Goal: Task Accomplishment & Management: Manage account settings

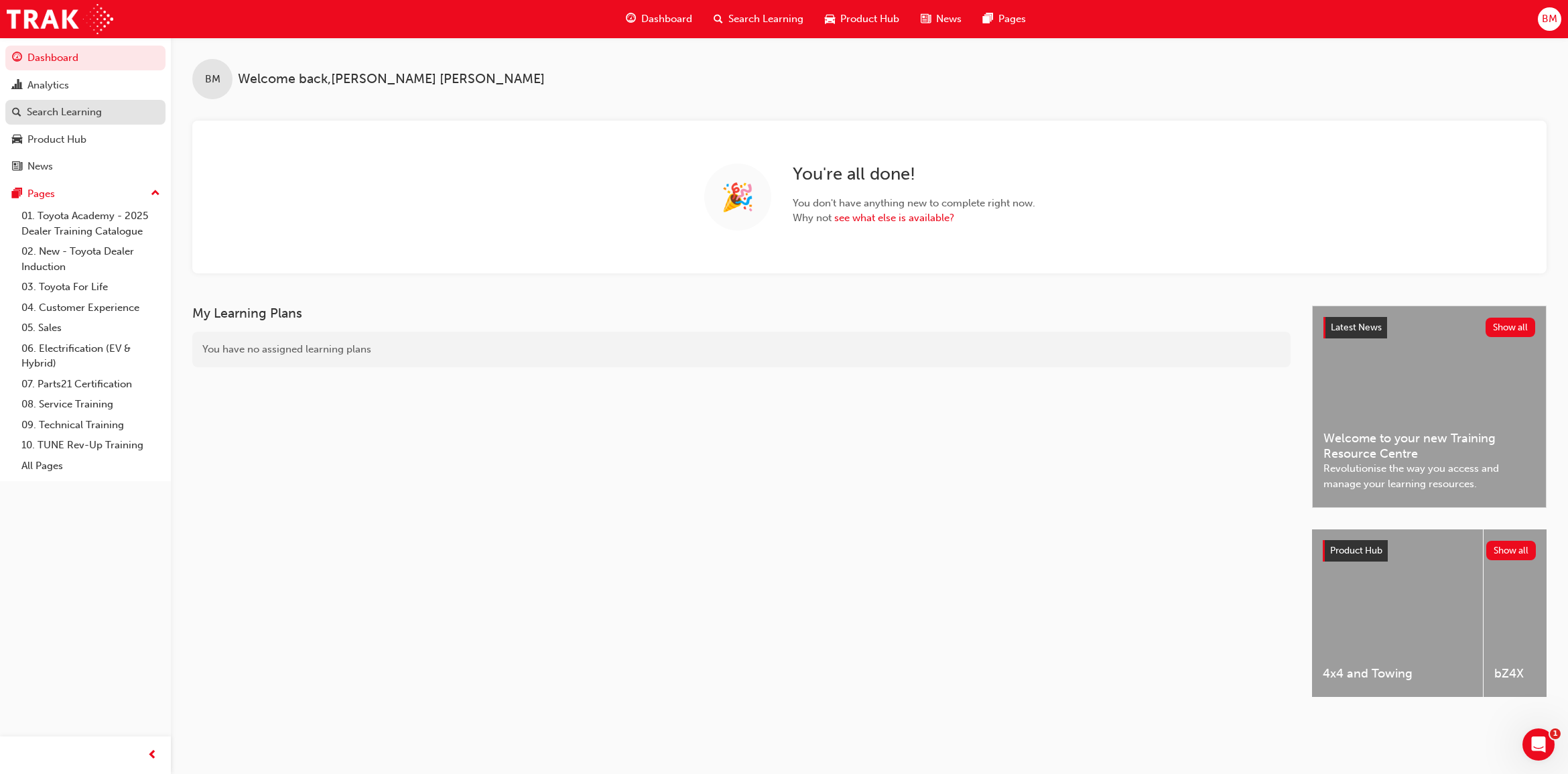
click at [61, 112] on div "Search Learning" at bounding box center [64, 112] width 75 height 15
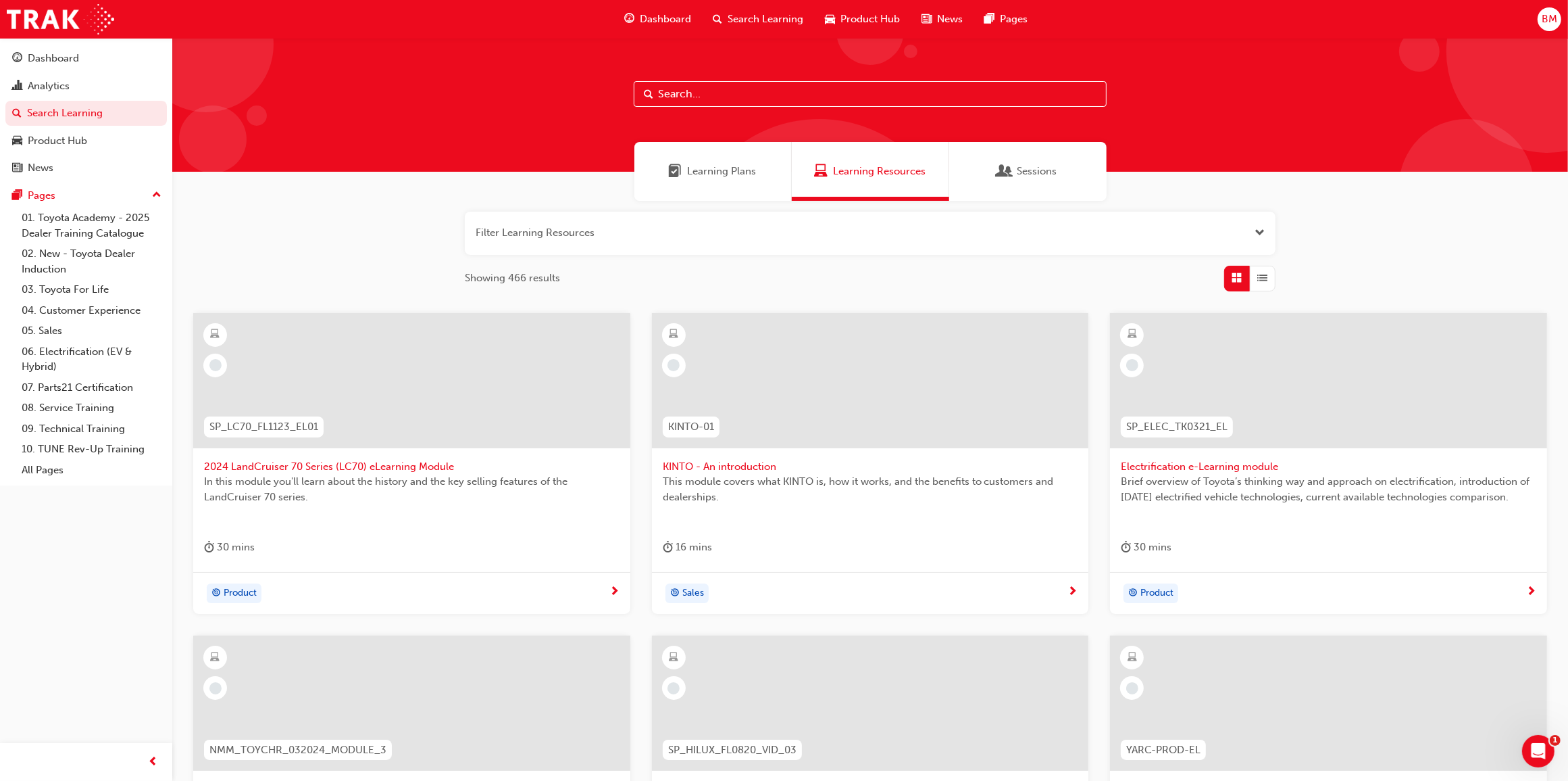
click at [686, 96] on input "text" at bounding box center [870, 94] width 473 height 26
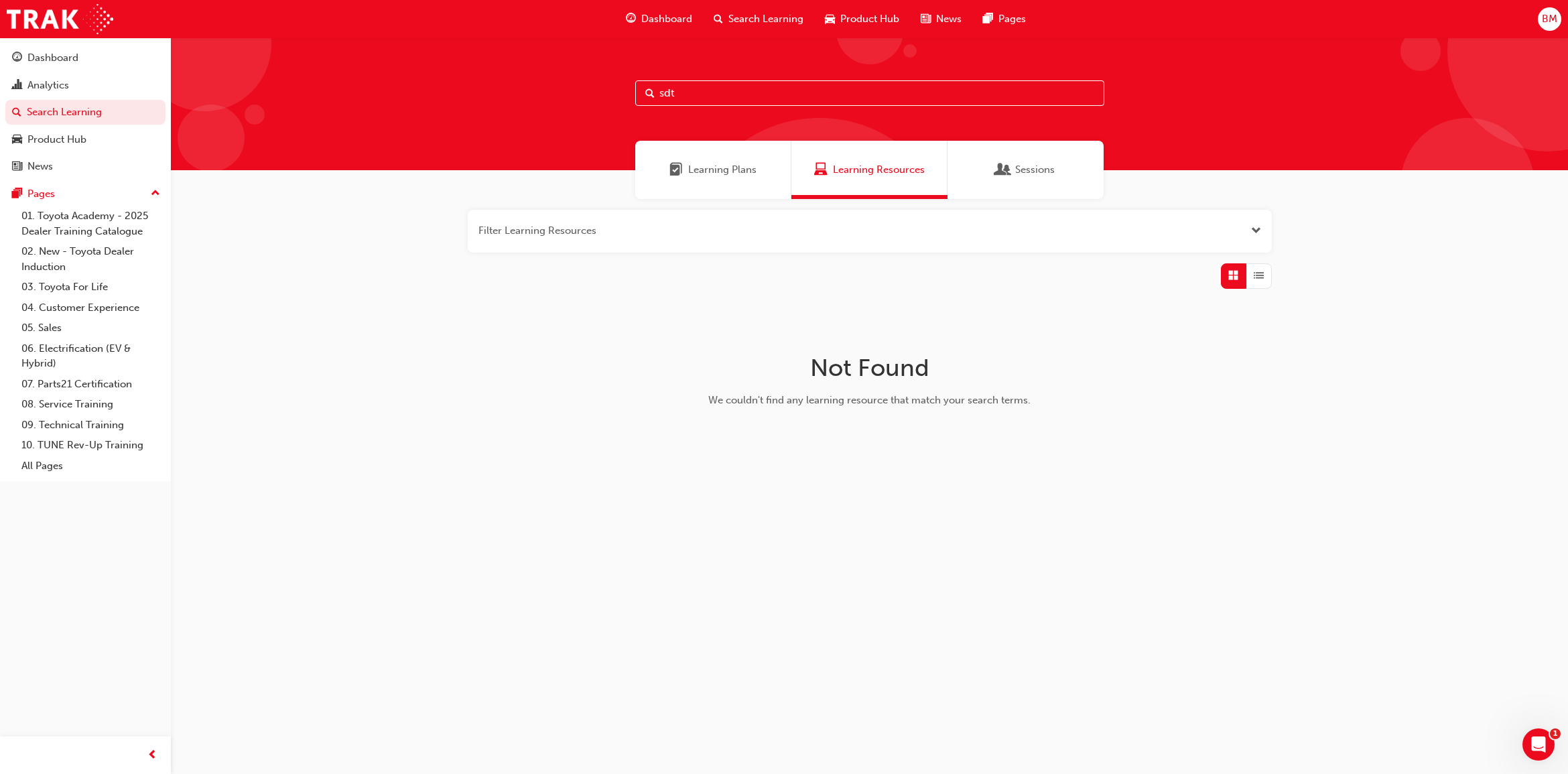
type input "sdt"
click at [698, 159] on div "Learning Plans" at bounding box center [714, 170] width 156 height 58
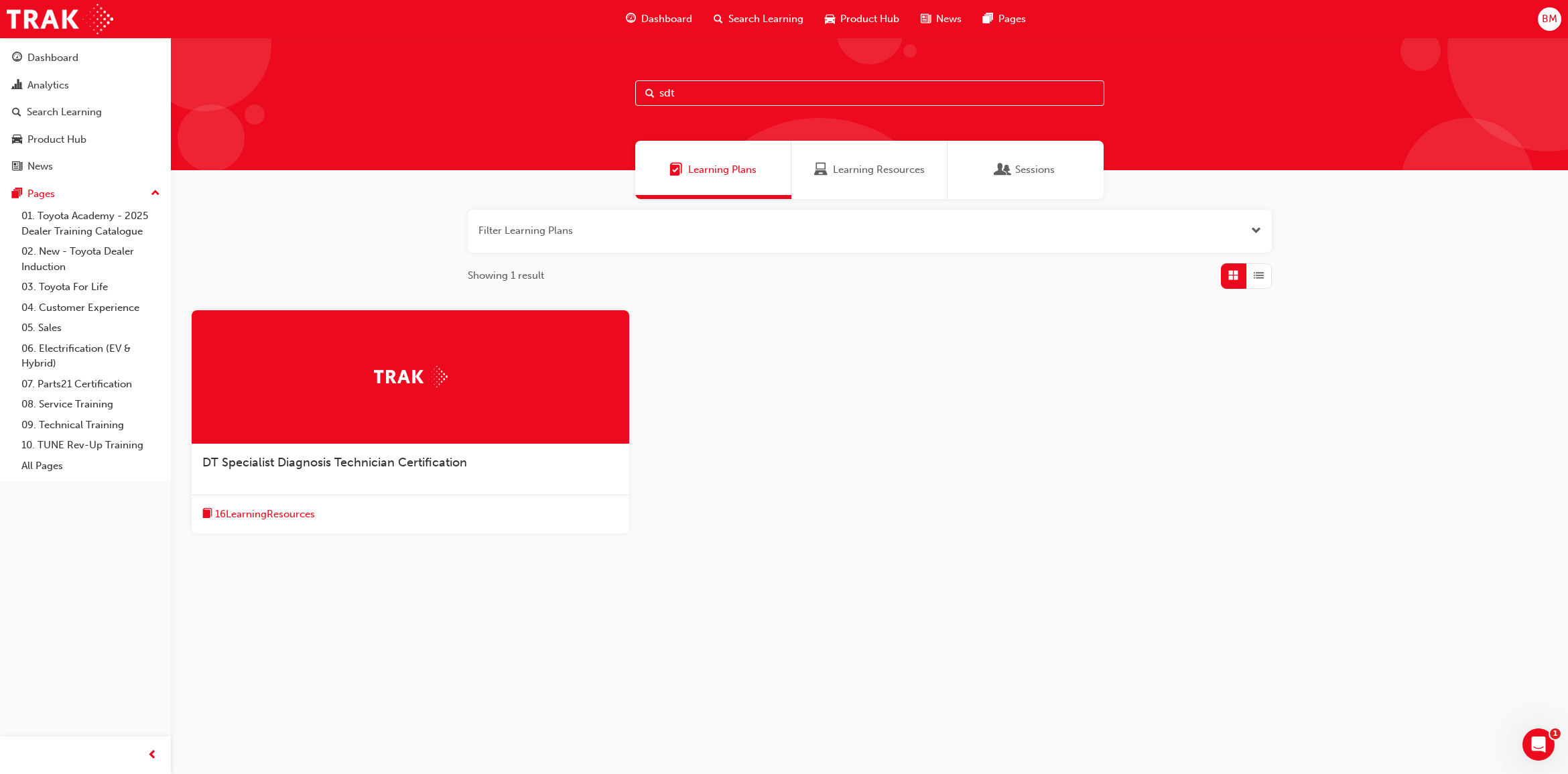
click at [301, 460] on span "DT Specialist Diagnosis Technician Certification" at bounding box center [334, 462] width 264 height 14
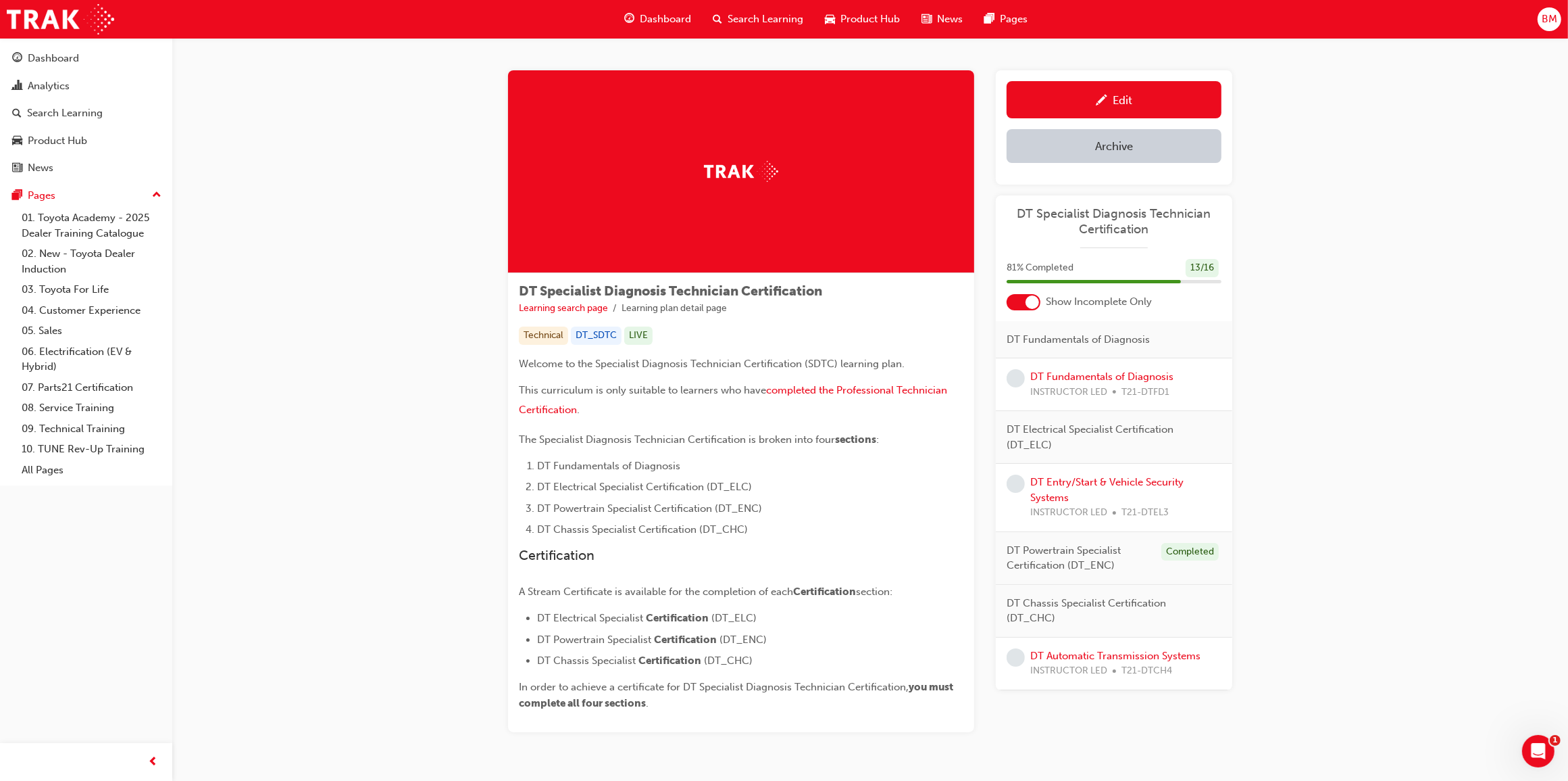
click at [1034, 300] on div at bounding box center [1033, 303] width 14 height 14
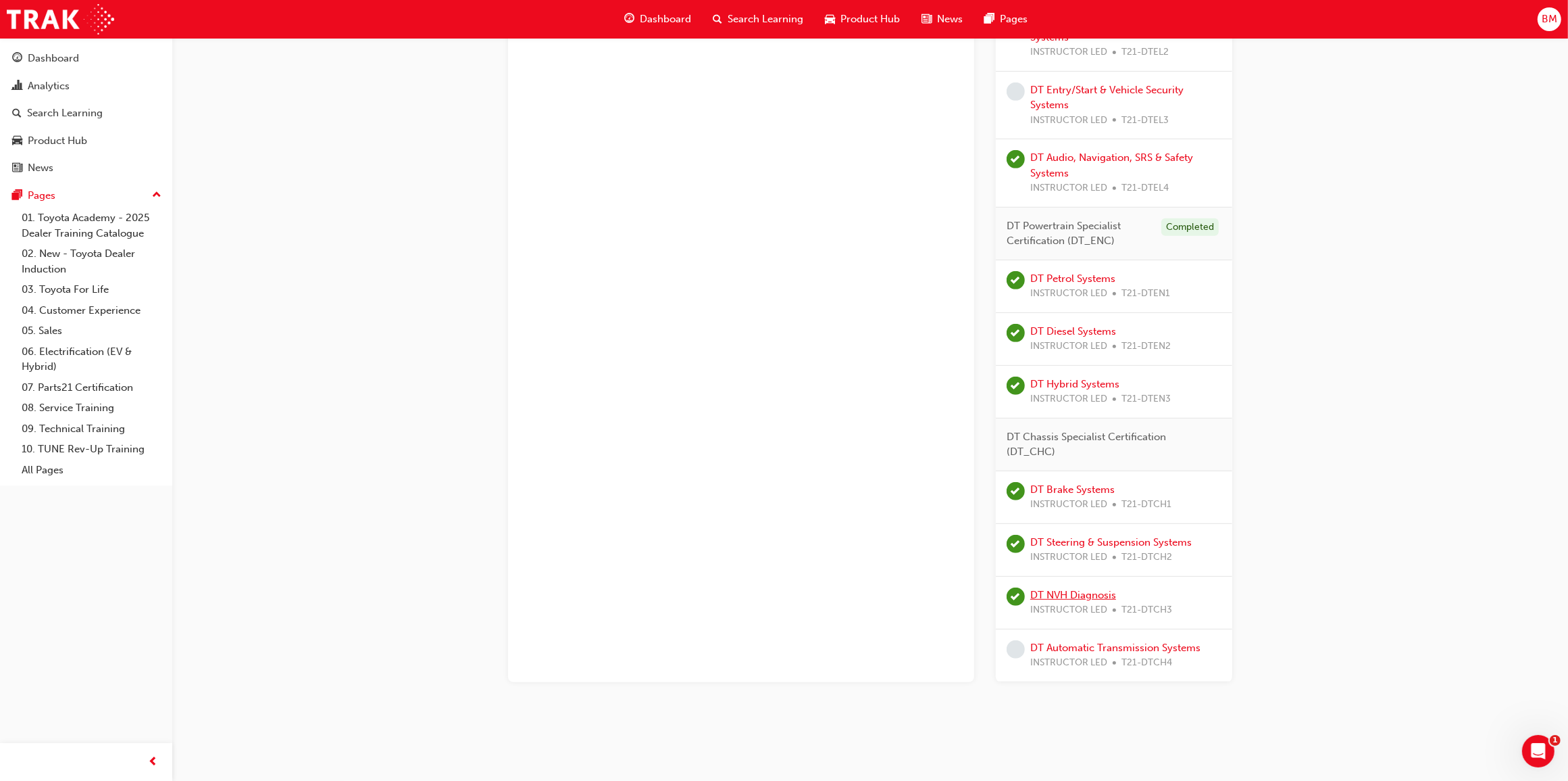
click at [1095, 594] on link "DT NVH Diagnosis" at bounding box center [1073, 595] width 86 height 12
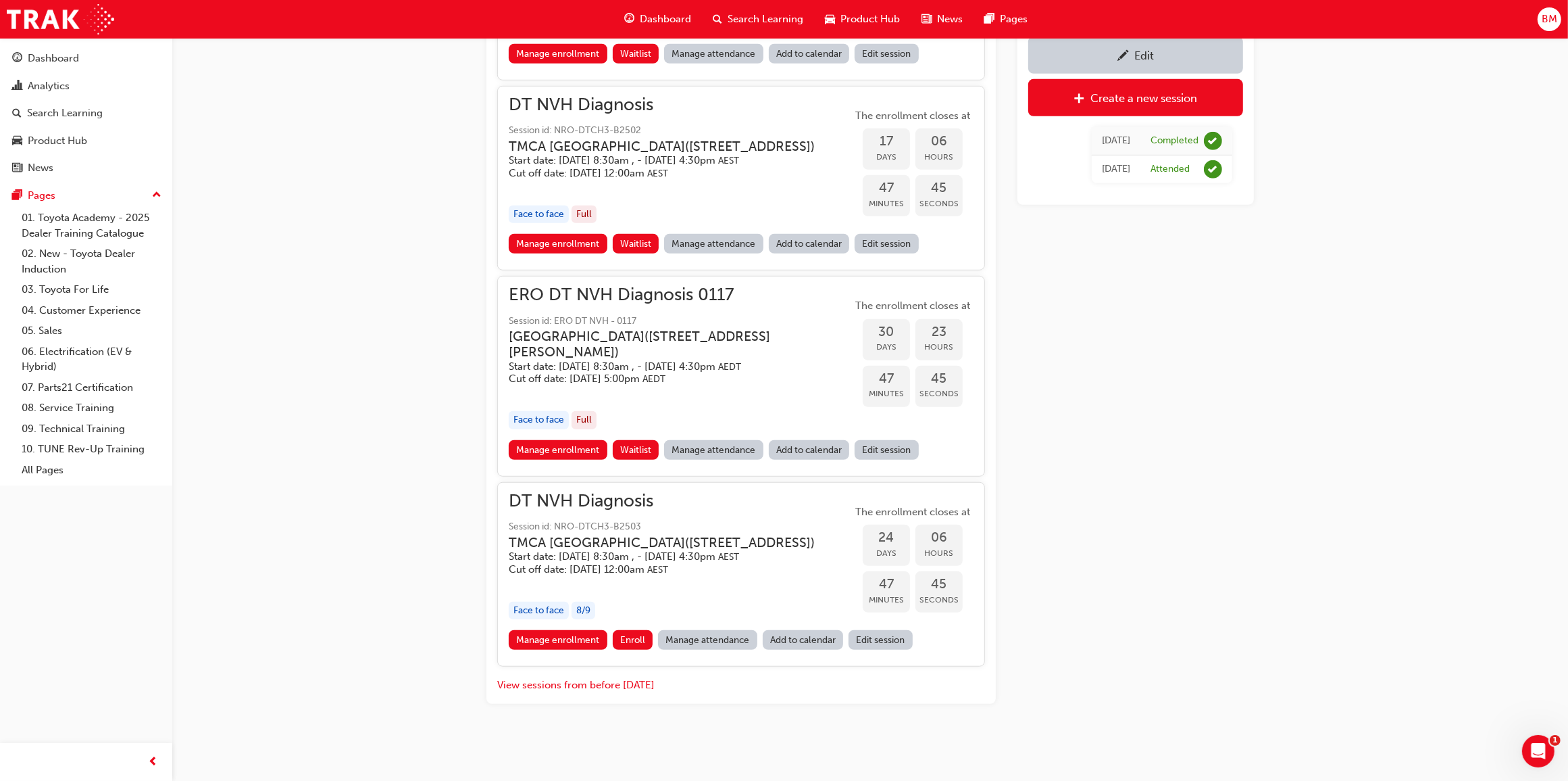
scroll to position [1109, 0]
click at [545, 687] on button "View sessions from before [DATE]" at bounding box center [576, 685] width 157 height 15
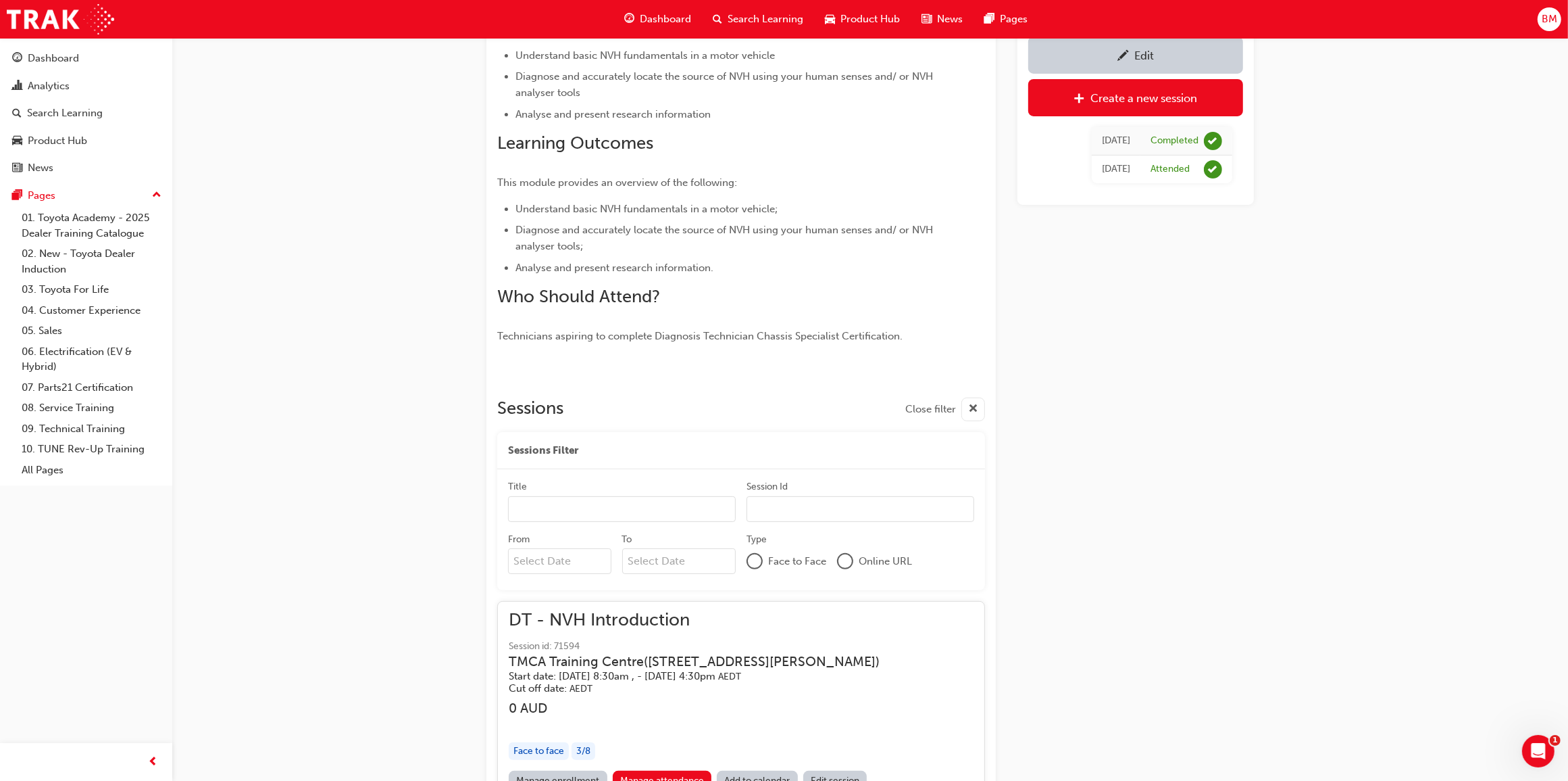
scroll to position [10731, 0]
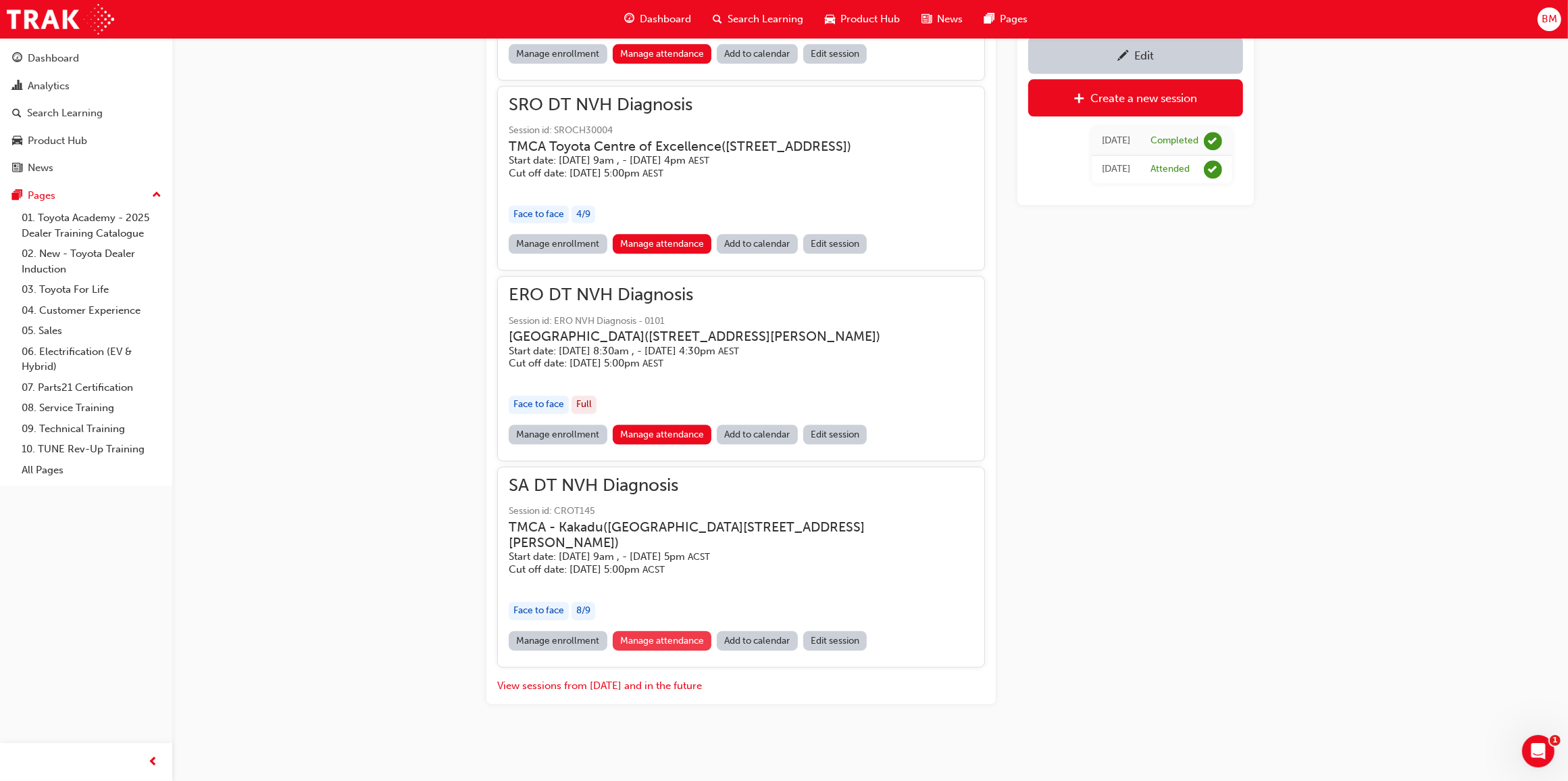
click at [686, 637] on link "Manage attendance" at bounding box center [662, 640] width 99 height 20
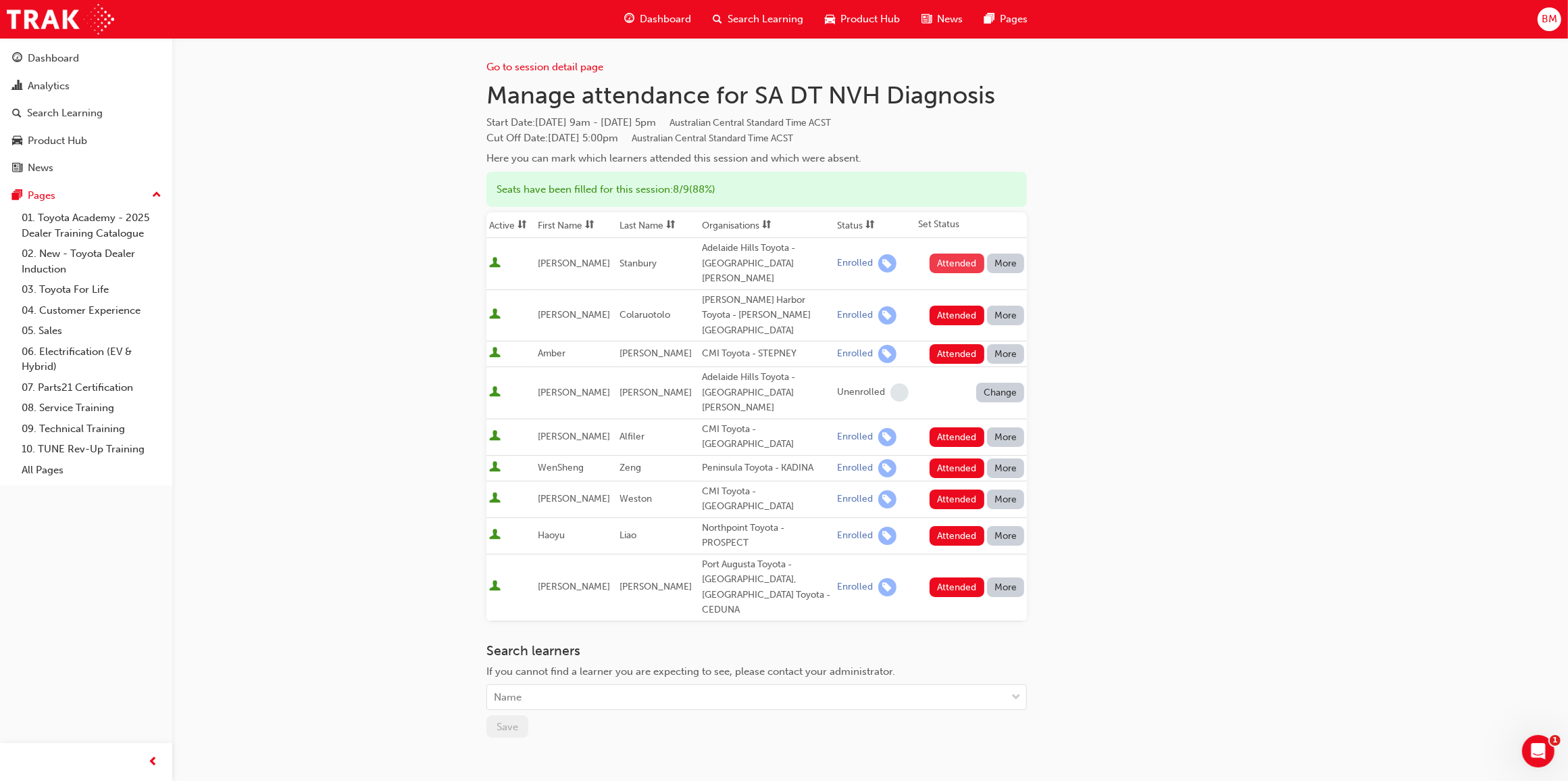
click at [950, 254] on button "Attended" at bounding box center [957, 264] width 55 height 20
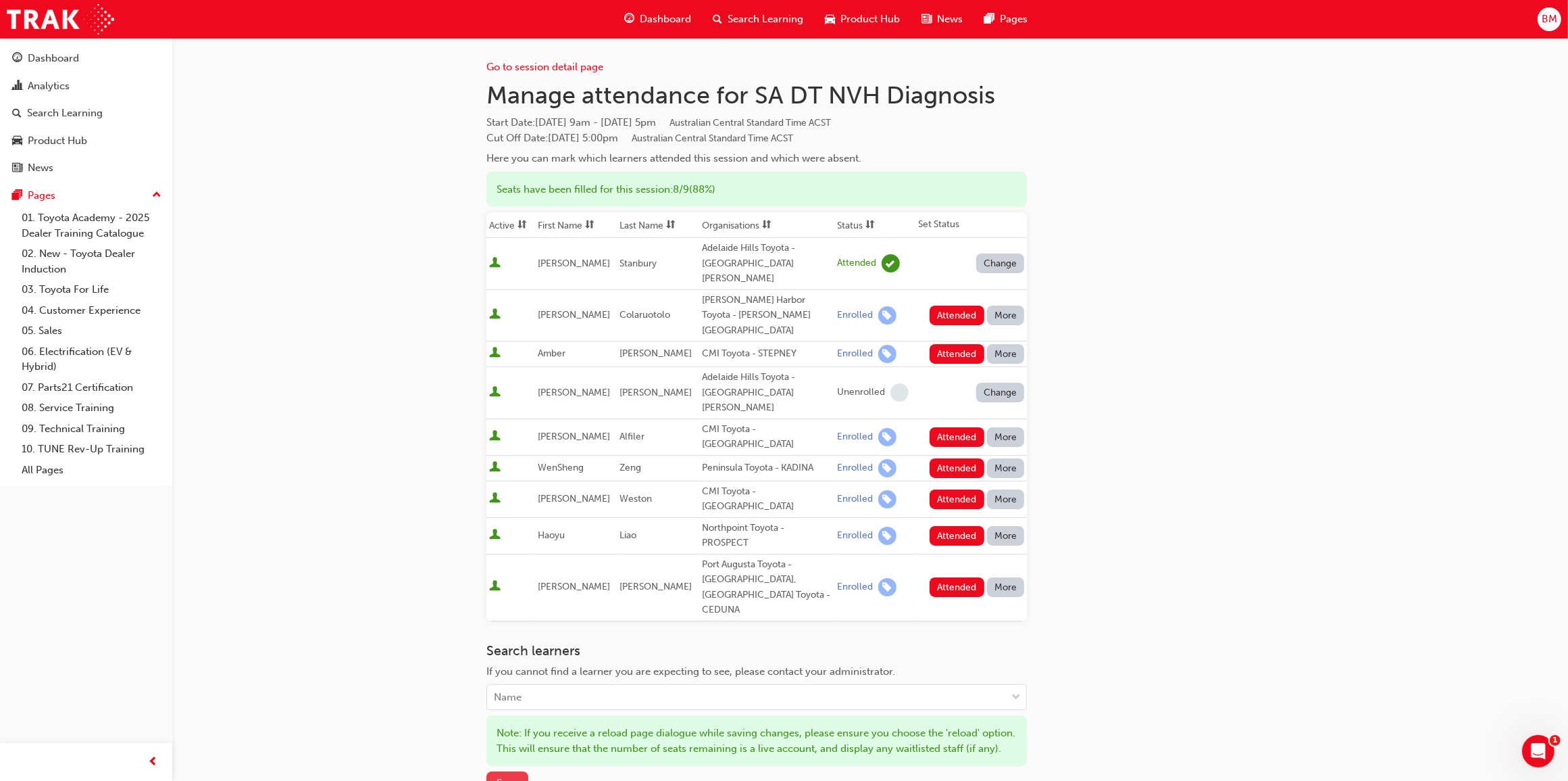
click at [513, 776] on span "Save" at bounding box center [507, 783] width 21 height 12
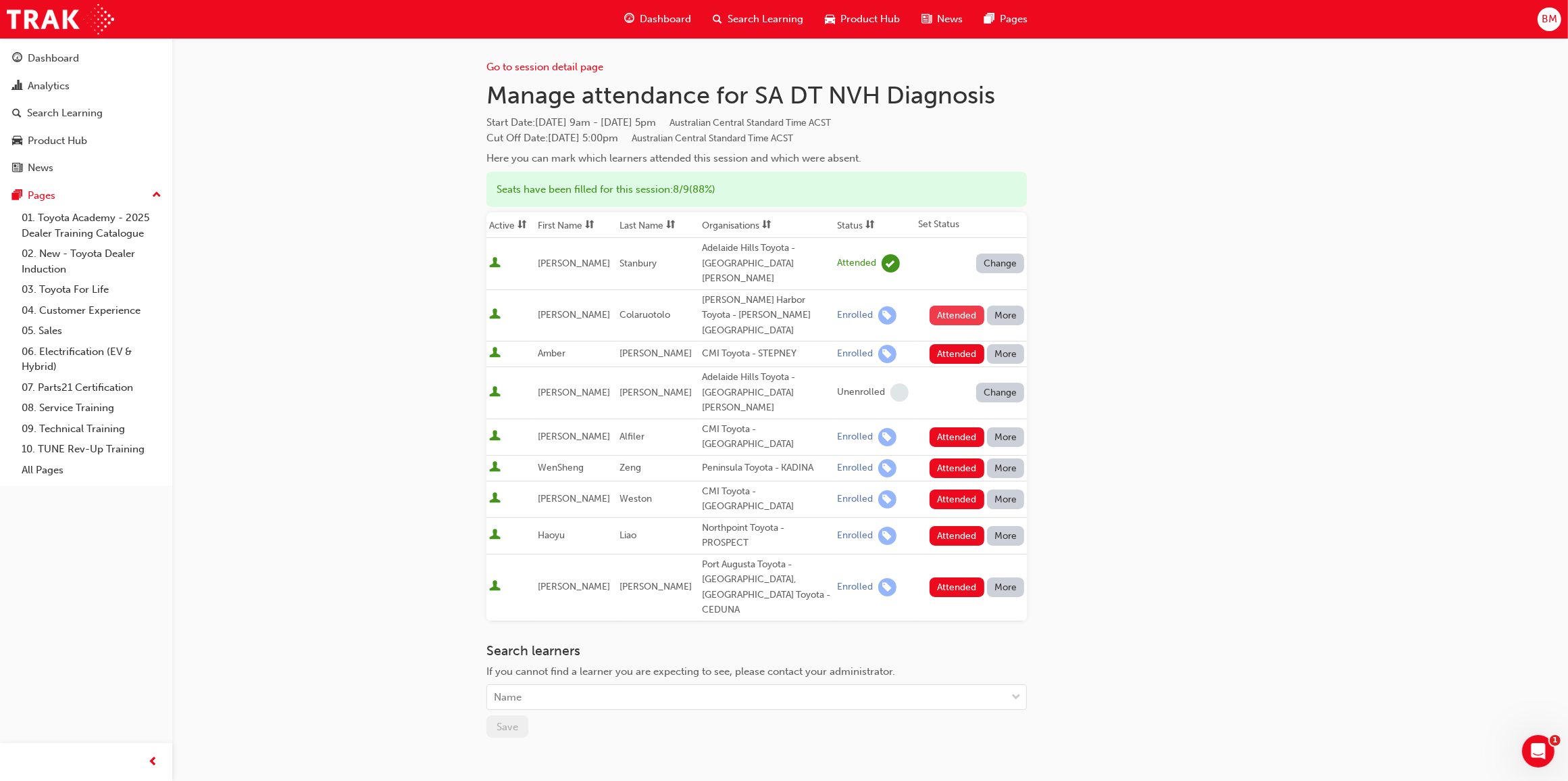
click at [950, 306] on button "Attended" at bounding box center [957, 316] width 55 height 20
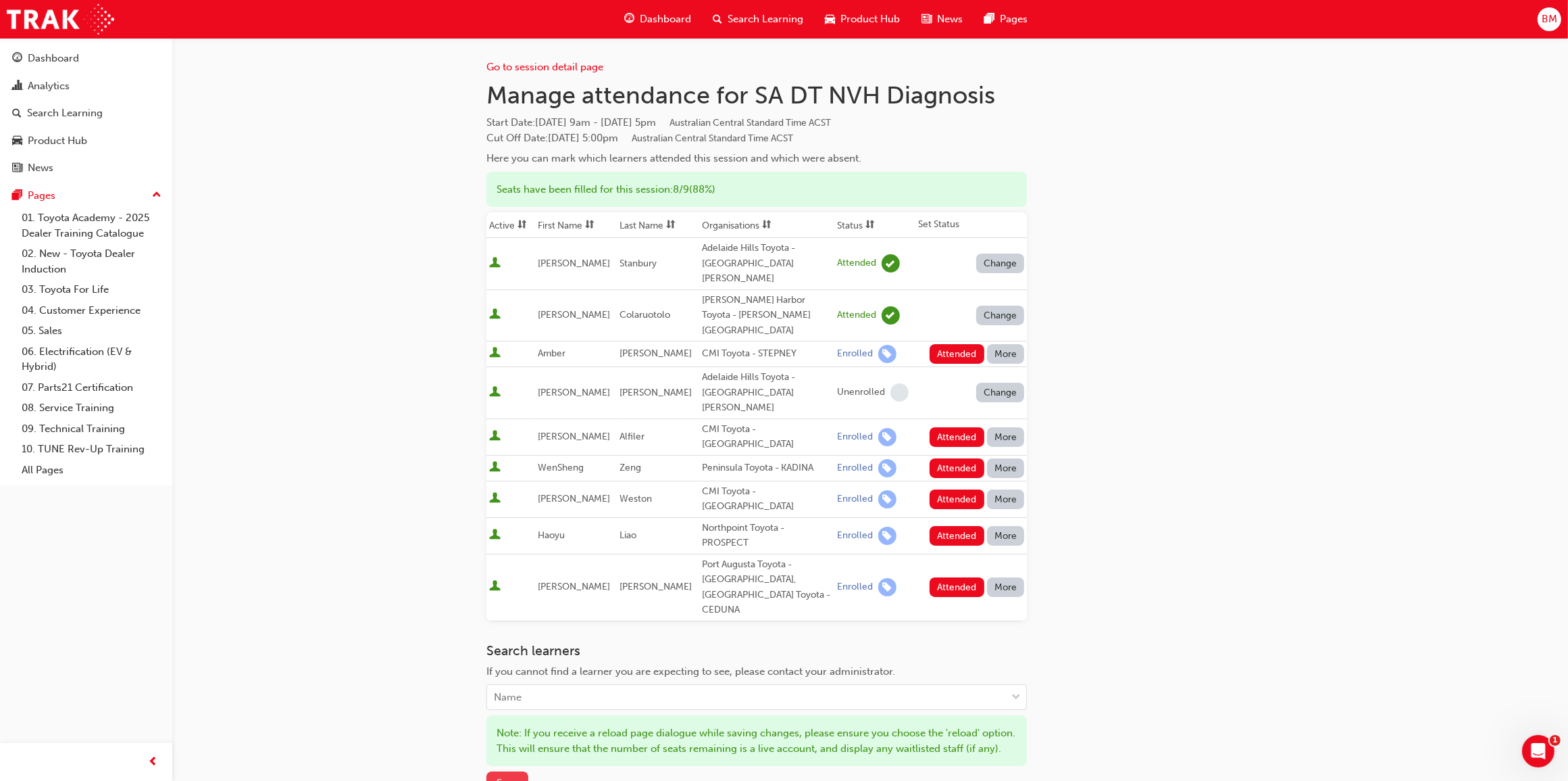
click at [507, 776] on span "Save" at bounding box center [507, 783] width 21 height 12
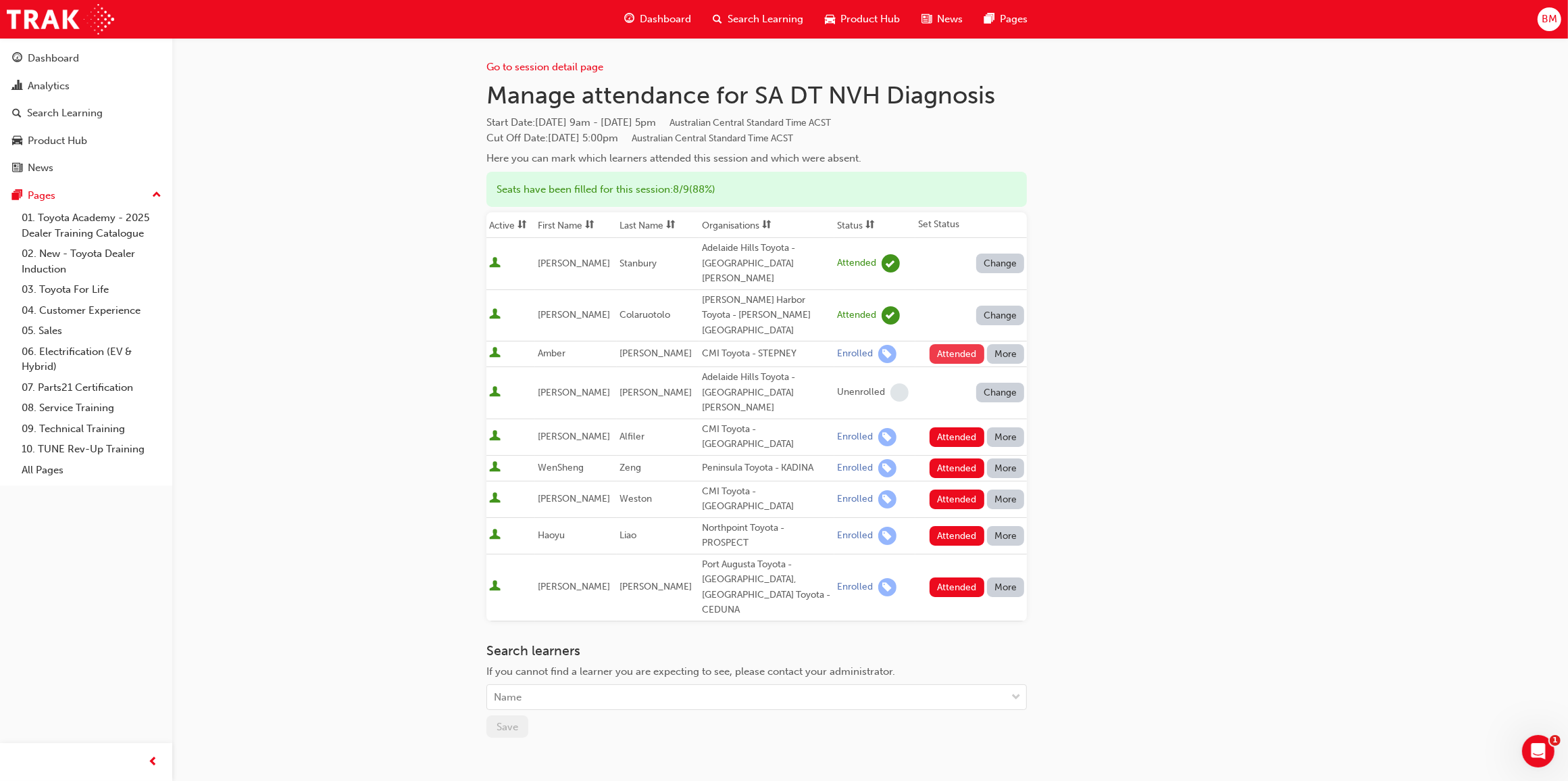
click at [939, 344] on button "Attended" at bounding box center [957, 354] width 55 height 20
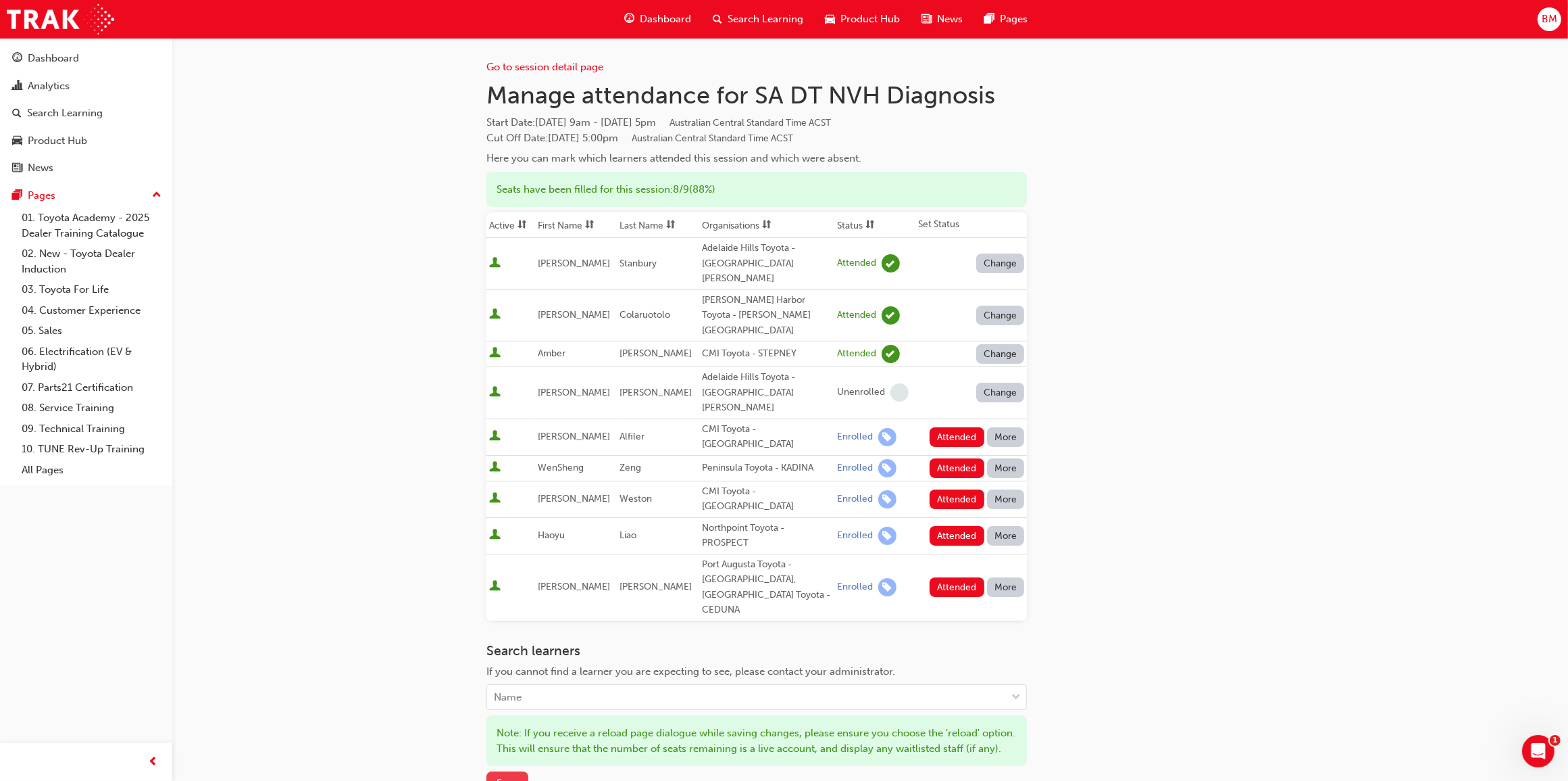
click at [512, 776] on span "Save" at bounding box center [507, 783] width 21 height 12
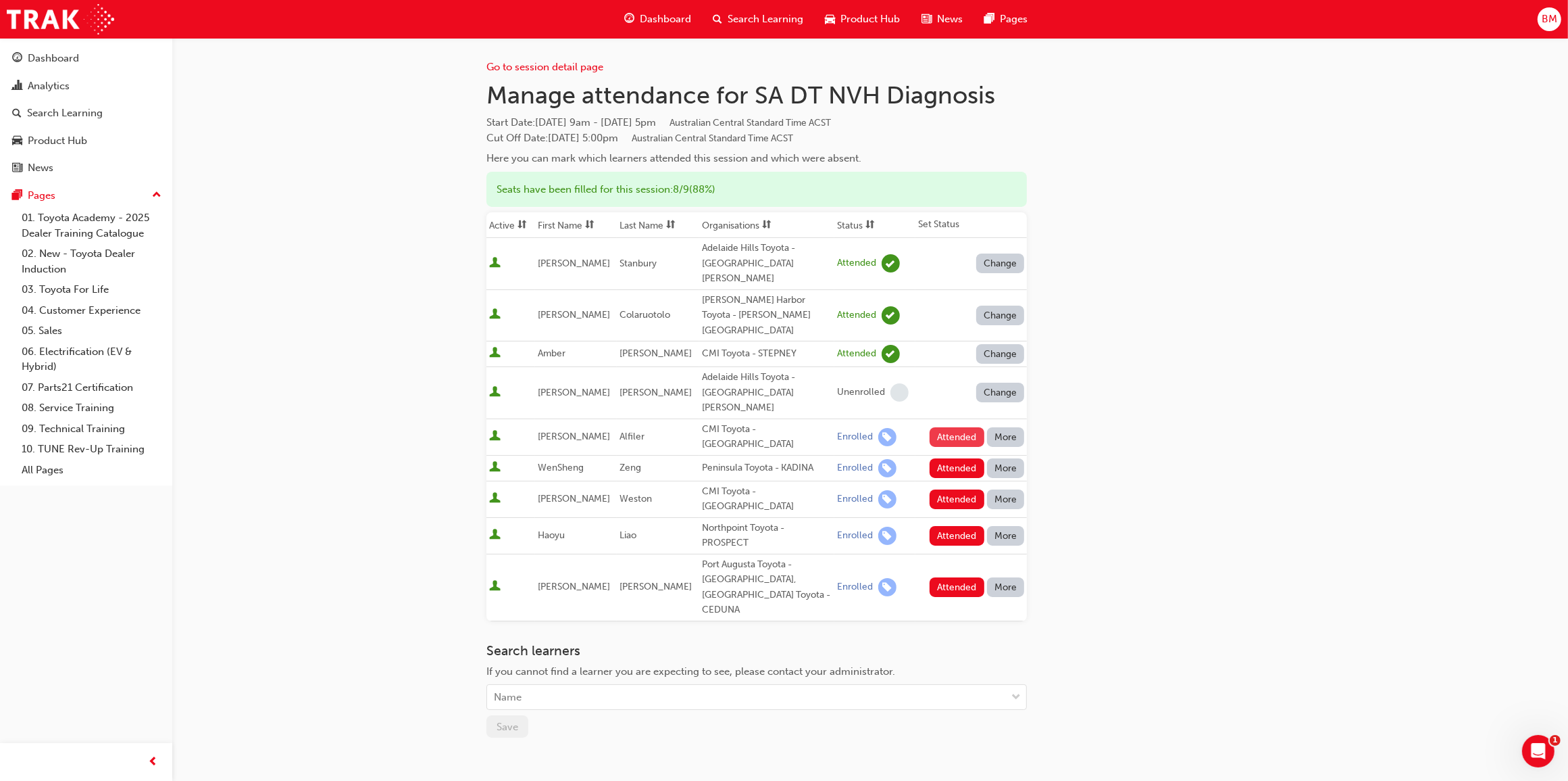
click at [962, 427] on button "Attended" at bounding box center [957, 437] width 55 height 20
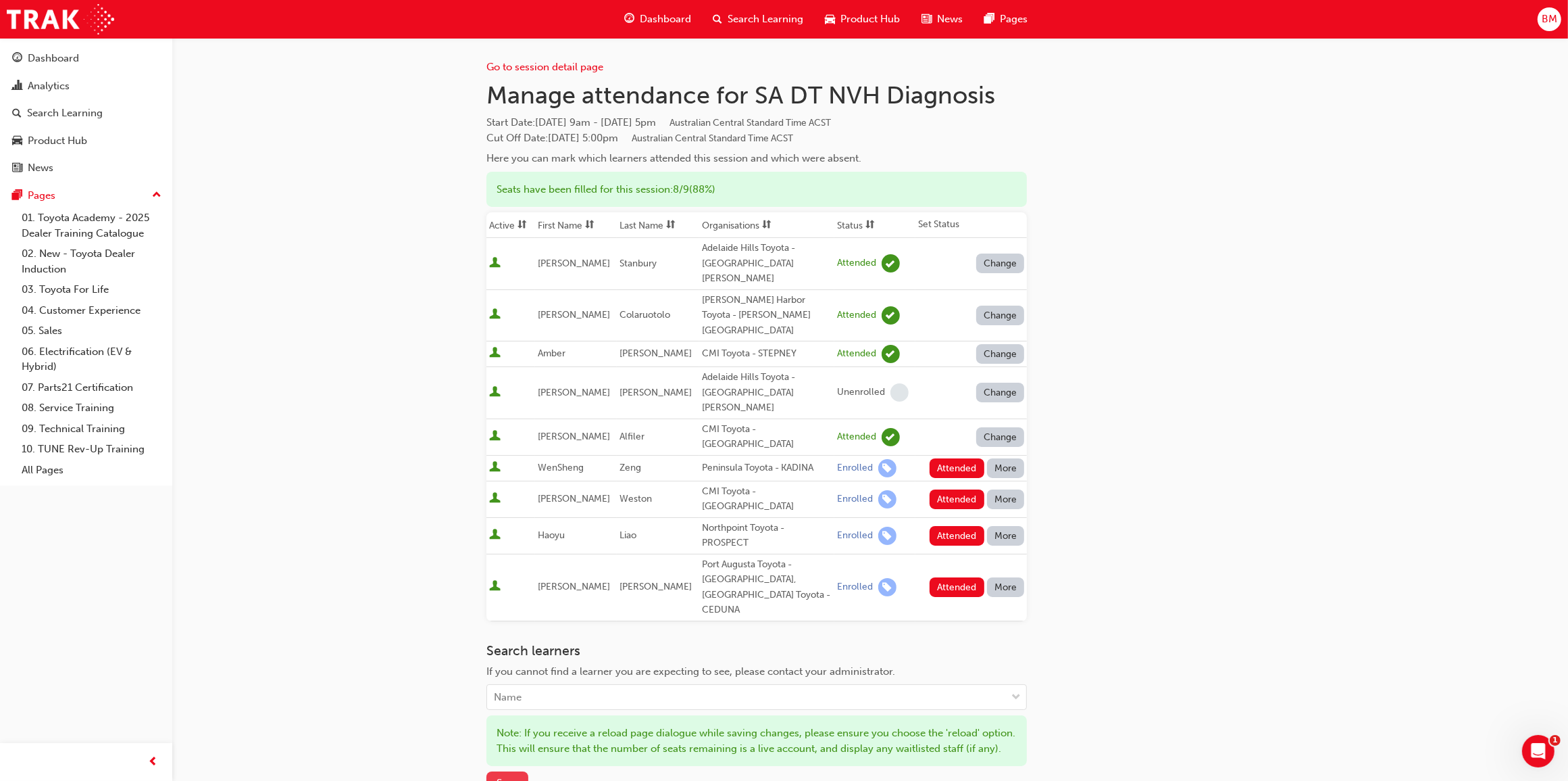
click at [517, 776] on span "Save" at bounding box center [507, 783] width 21 height 12
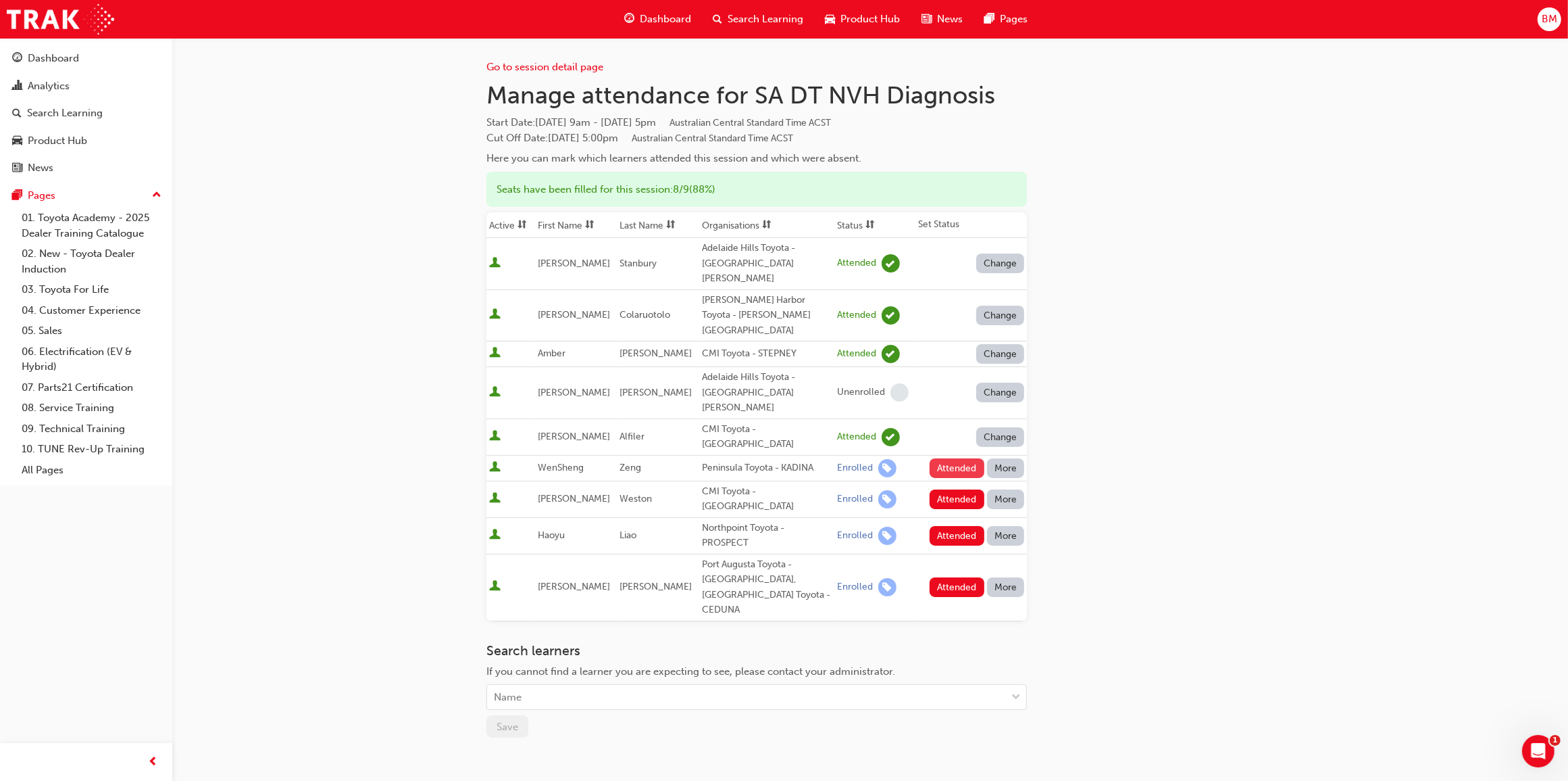
click at [944, 459] on button "Attended" at bounding box center [957, 468] width 55 height 20
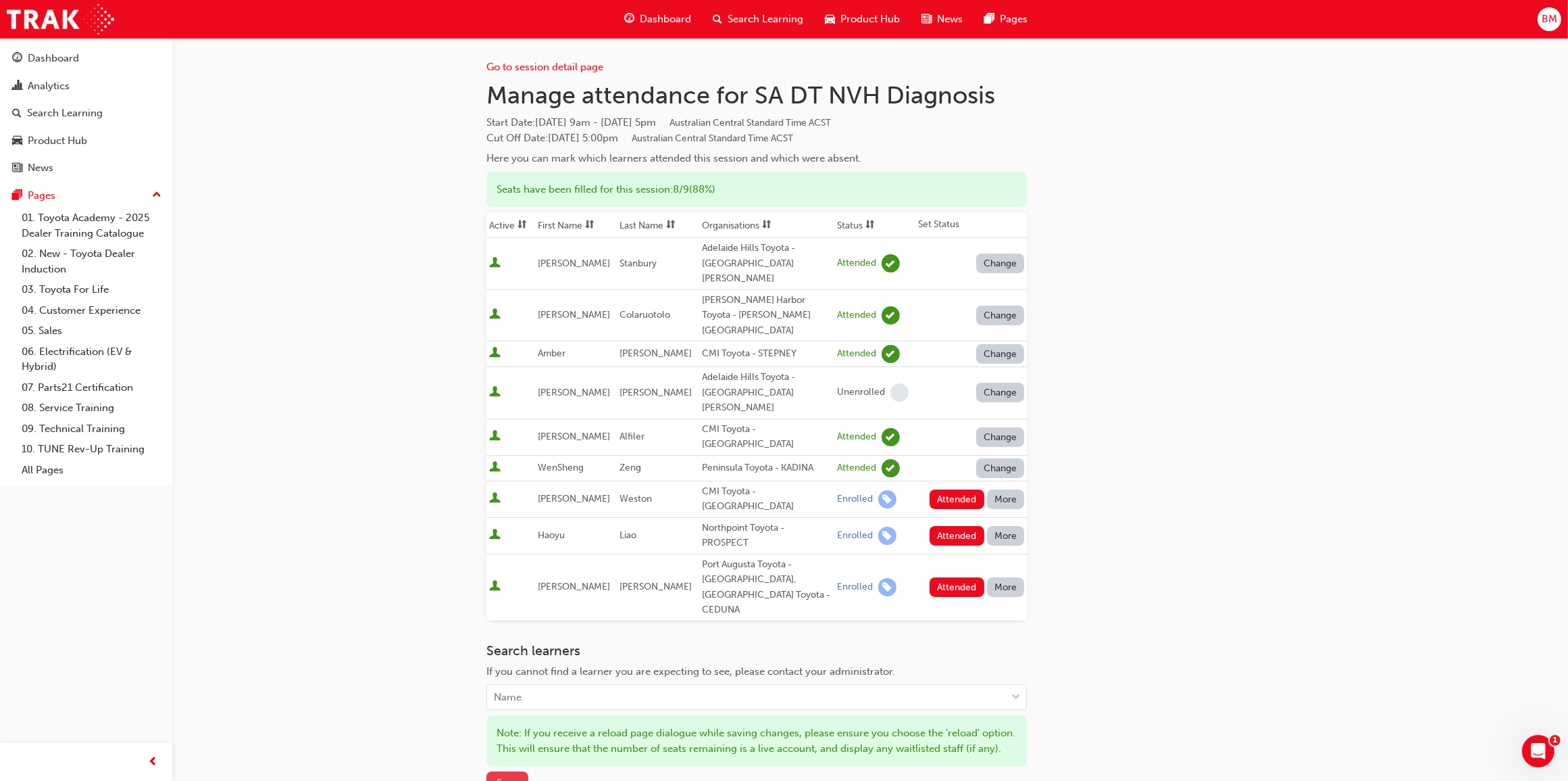
click at [514, 776] on span "Save" at bounding box center [507, 783] width 21 height 12
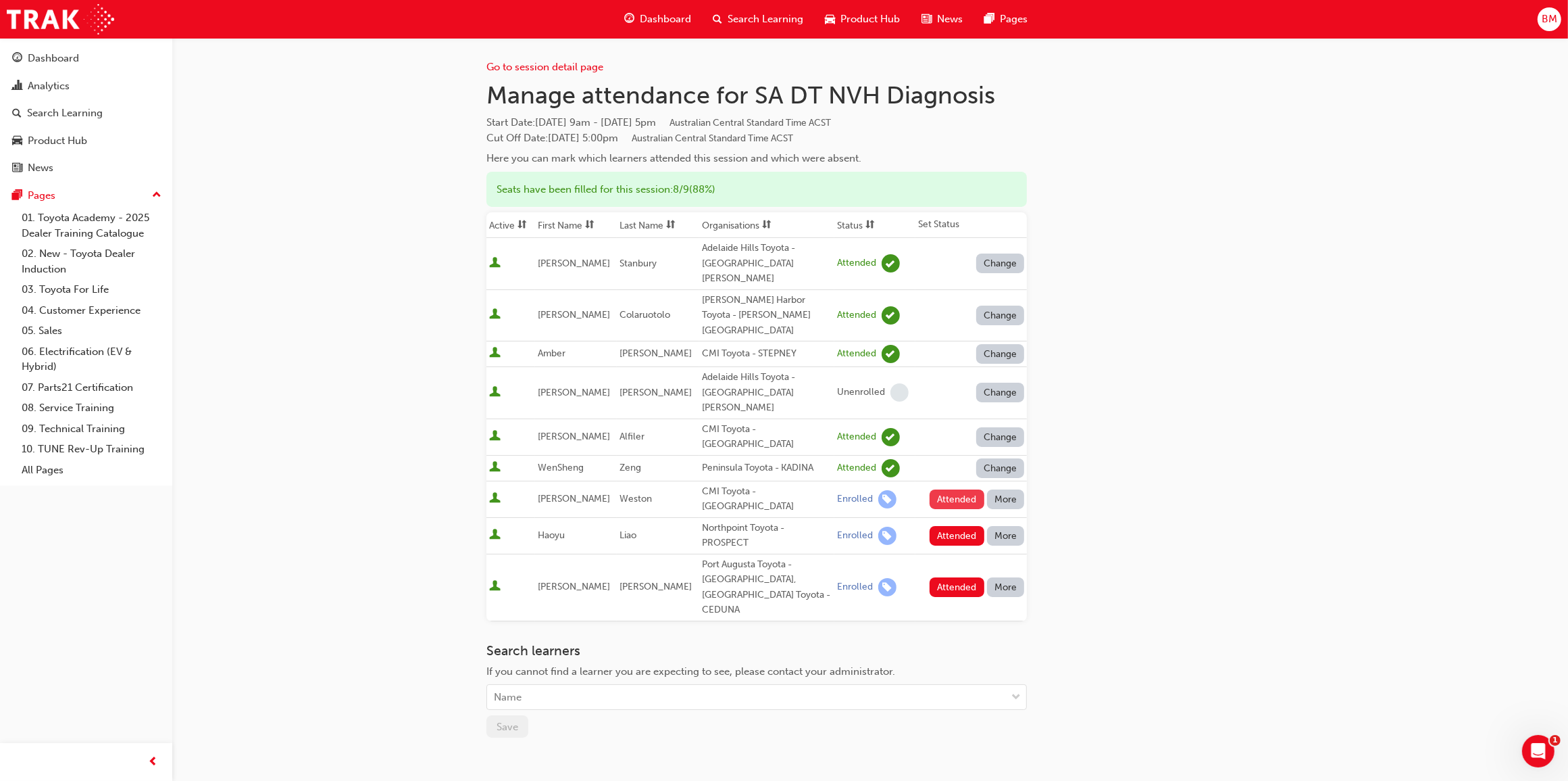
click at [950, 489] on button "Attended" at bounding box center [957, 499] width 55 height 20
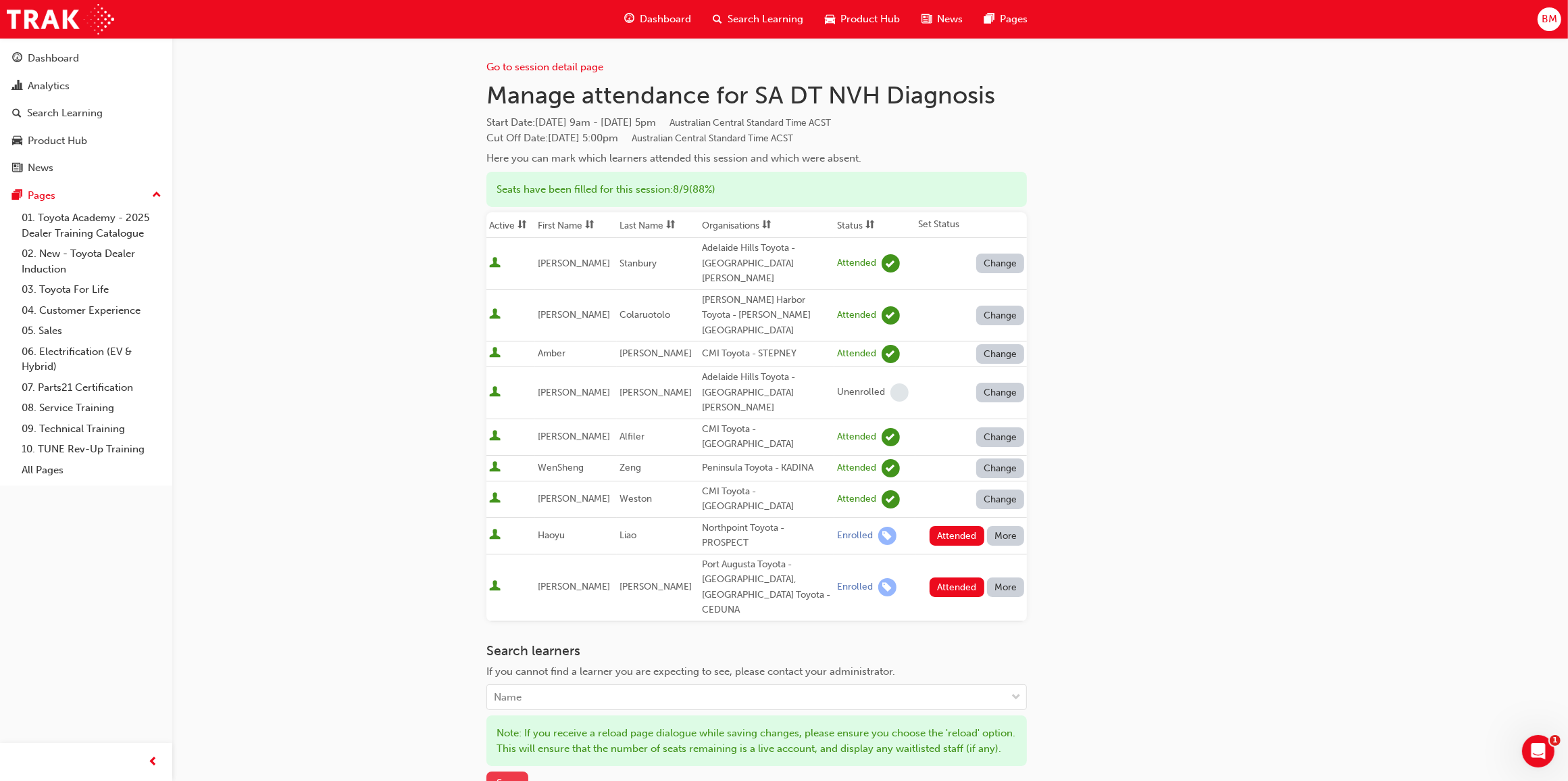
click at [516, 776] on span "Save" at bounding box center [507, 783] width 21 height 12
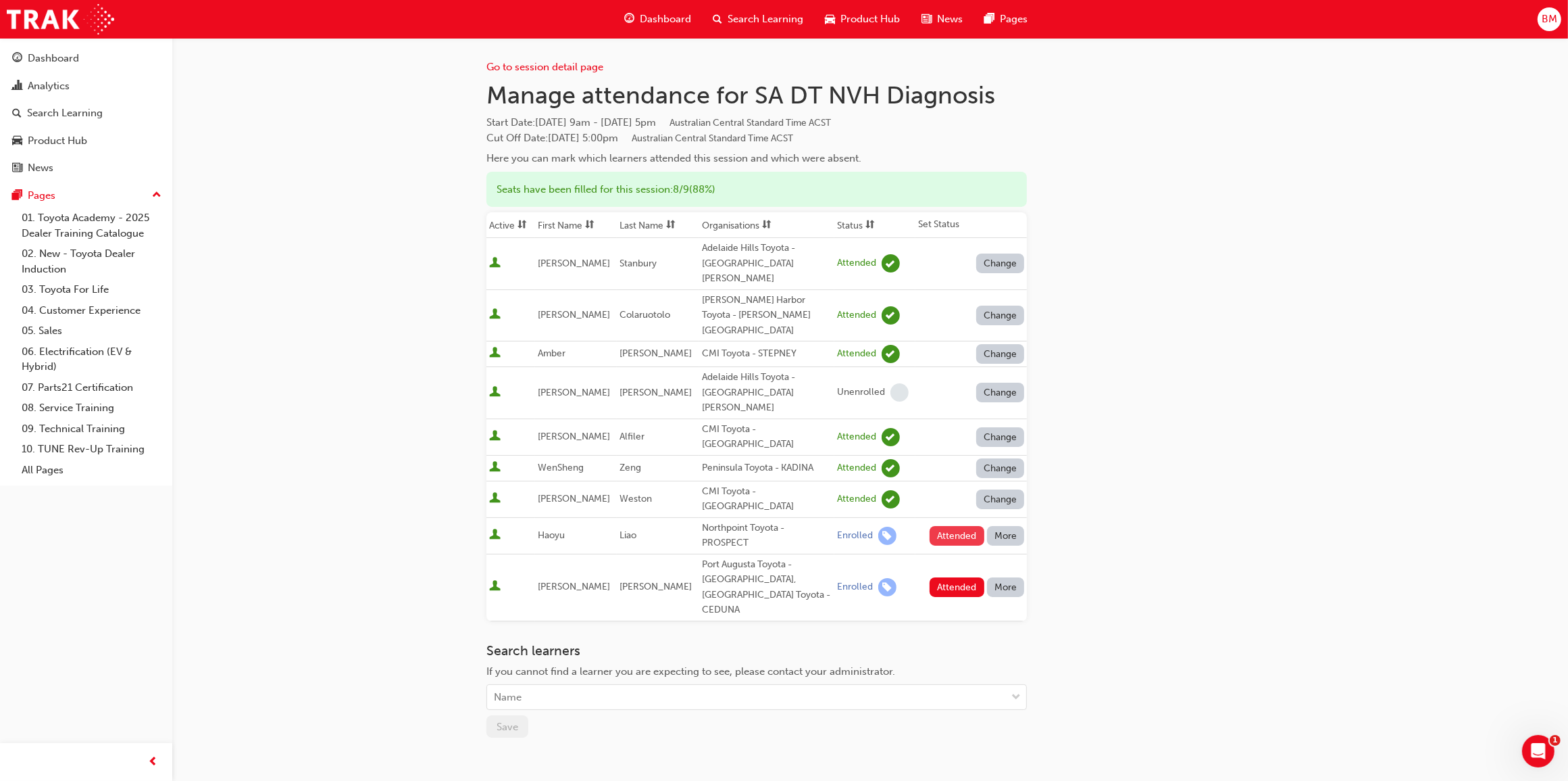
click at [943, 526] on button "Attended" at bounding box center [957, 536] width 55 height 20
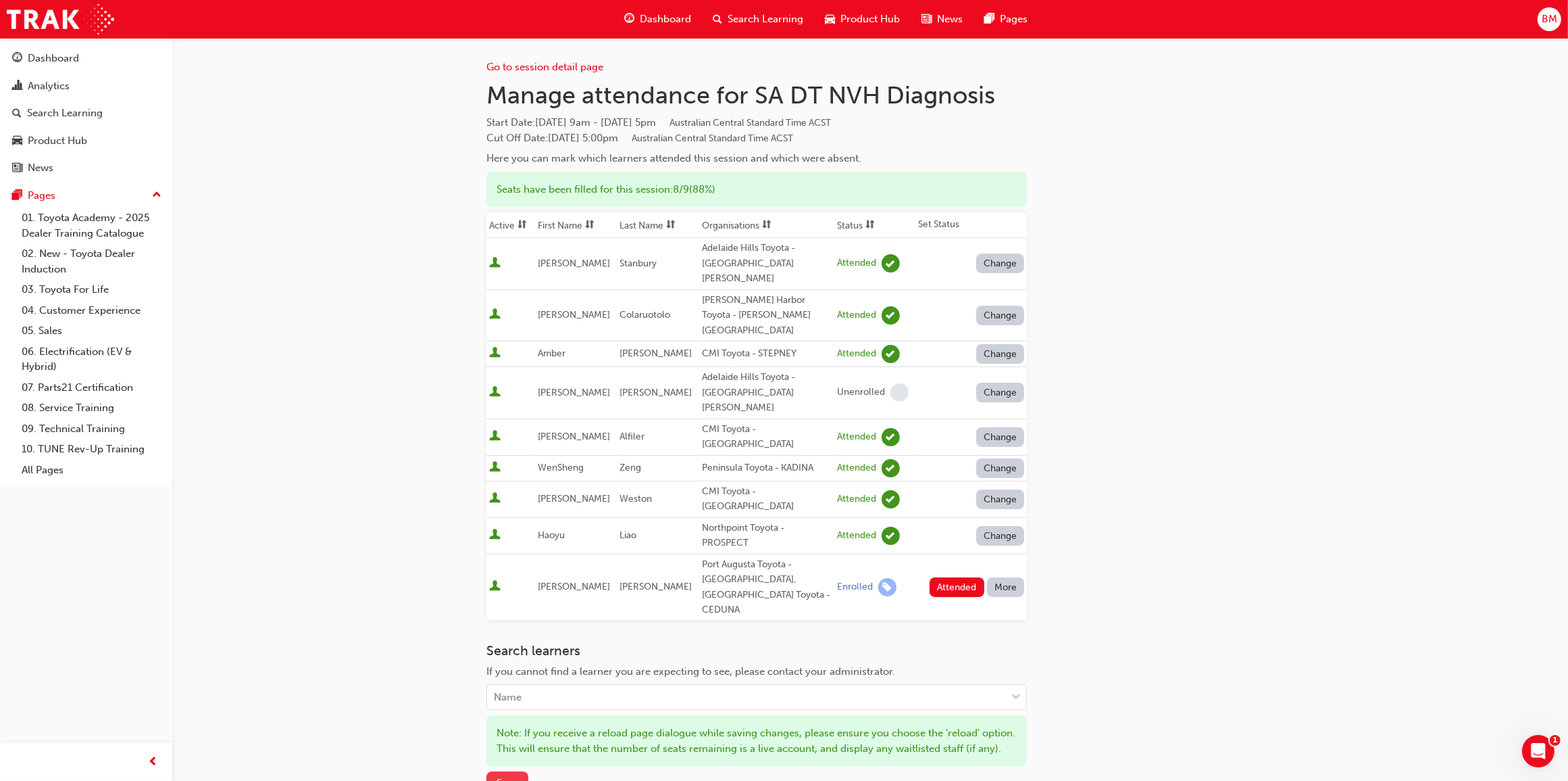
click at [512, 776] on span "Save" at bounding box center [507, 783] width 21 height 12
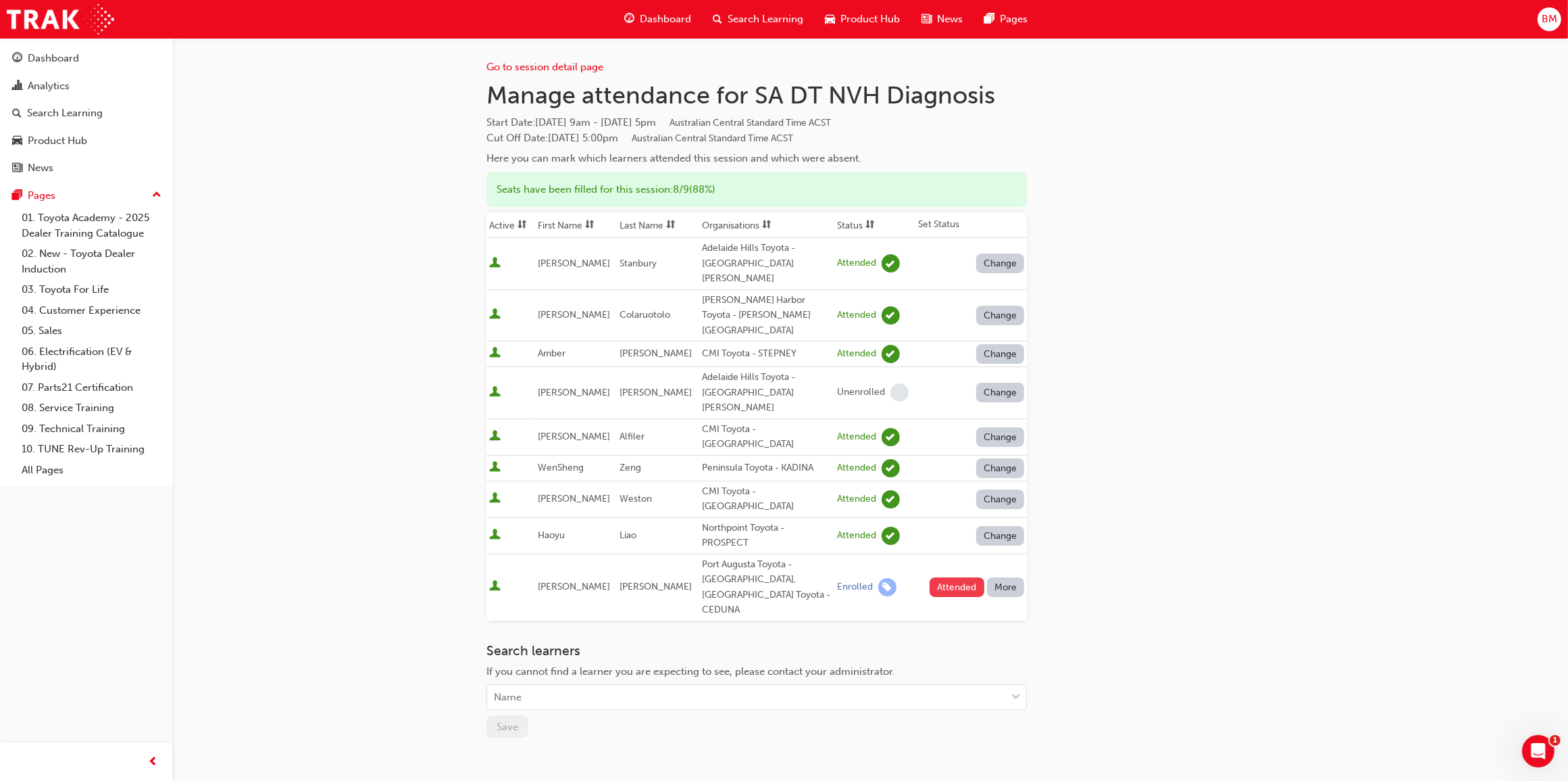
click at [968, 577] on button "Attended" at bounding box center [957, 587] width 55 height 20
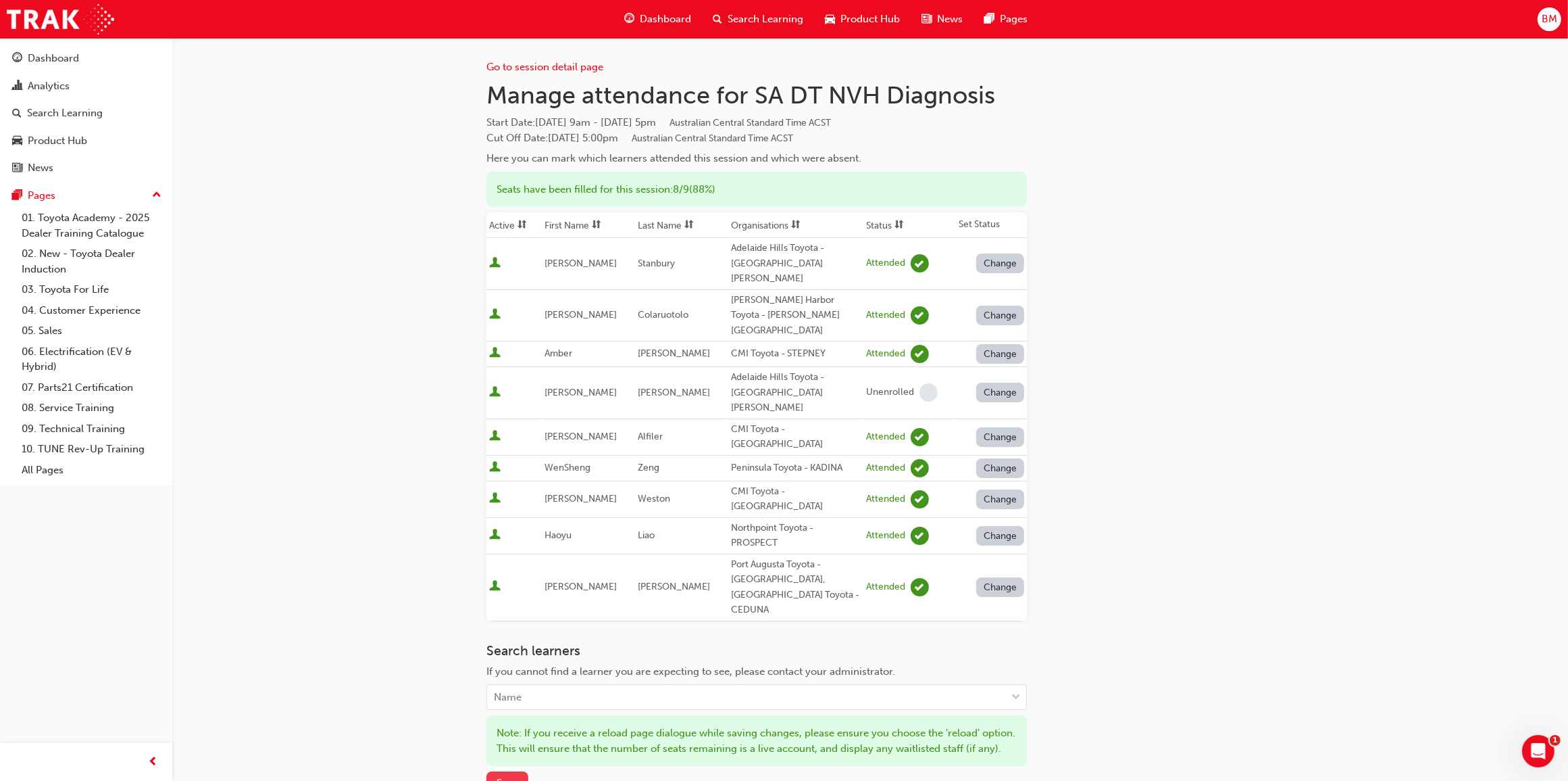
click at [514, 776] on span "Save" at bounding box center [507, 783] width 21 height 12
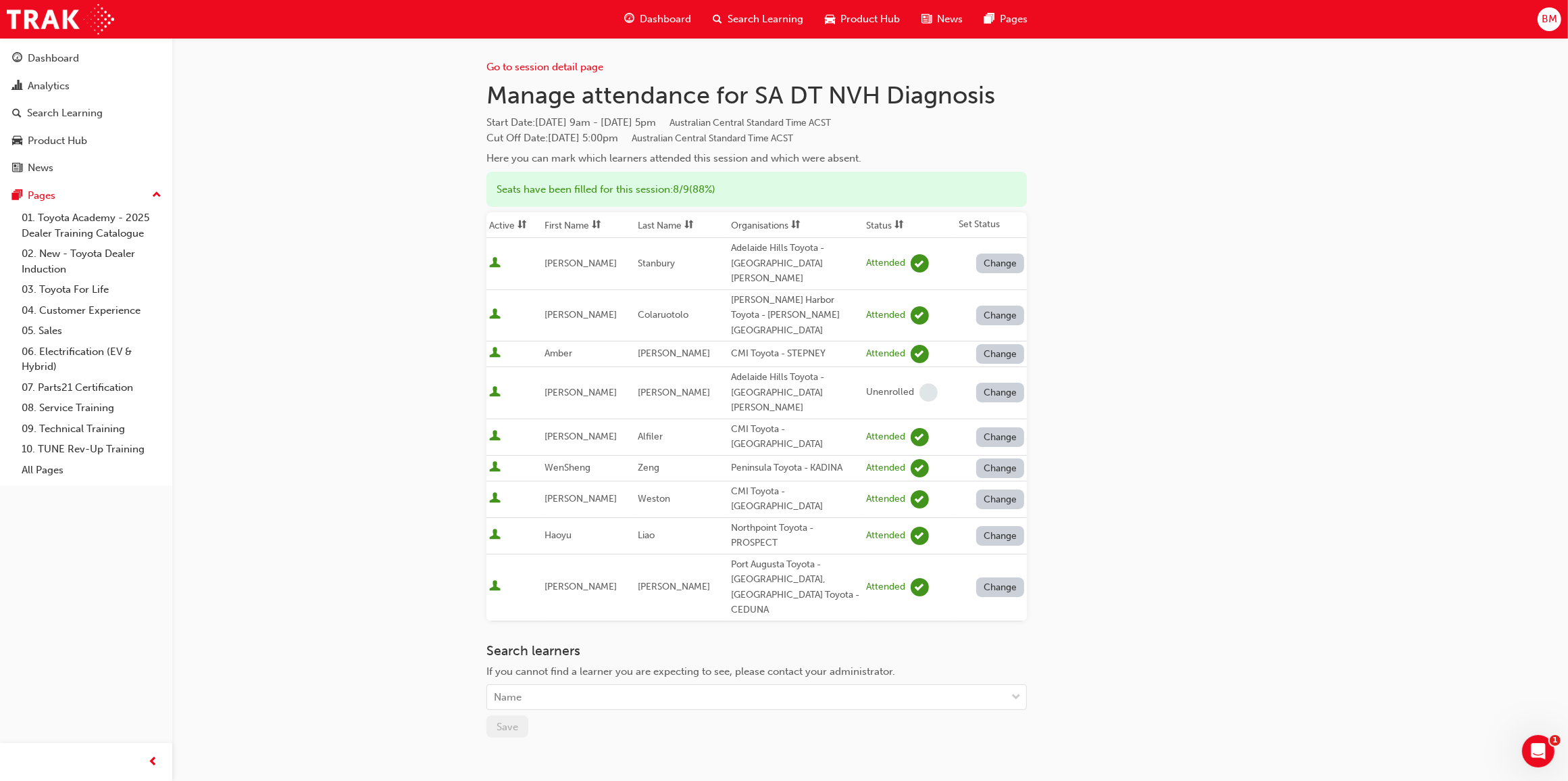
click at [89, 99] on button "Dashboard Analytics Search Learning Product Hub News Pages" at bounding box center [86, 113] width 161 height 140
click at [89, 96] on link "Analytics" at bounding box center [86, 86] width 161 height 25
